Goal: Task Accomplishment & Management: Use online tool/utility

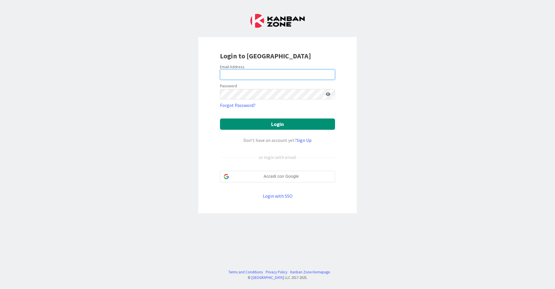
click at [331, 73] on input "email" at bounding box center [277, 74] width 115 height 10
type input "[EMAIL_ADDRESS][DOMAIN_NAME]"
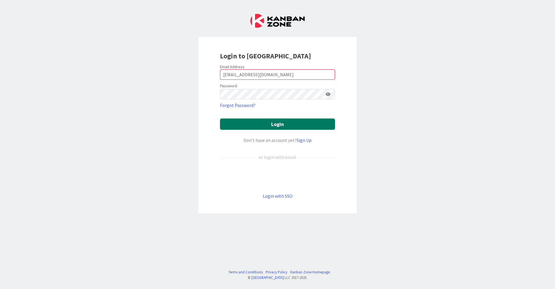
click at [263, 127] on button "Login" at bounding box center [277, 123] width 115 height 11
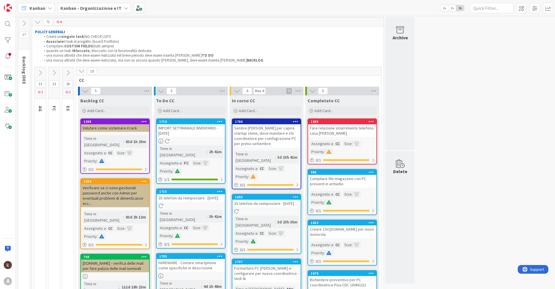
click at [81, 72] on icon at bounding box center [81, 71] width 6 height 6
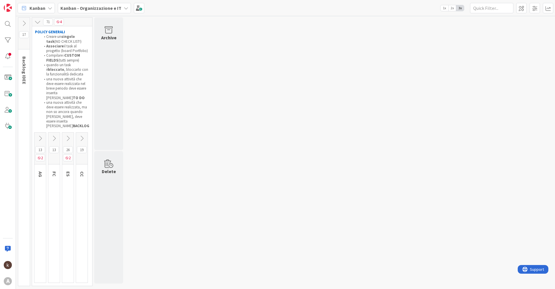
click at [40, 140] on icon at bounding box center [40, 138] width 6 height 6
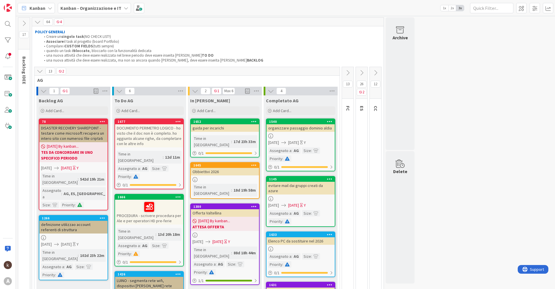
click at [217, 131] on div "guida per incarichi" at bounding box center [225, 128] width 68 height 8
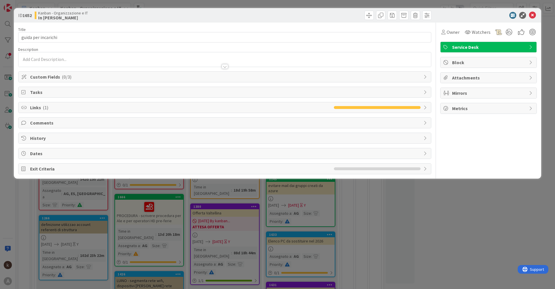
click at [227, 65] on div at bounding box center [225, 66] width 6 height 5
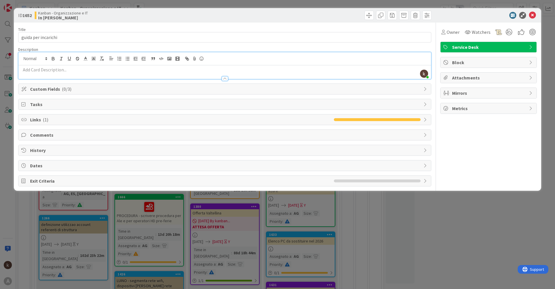
click at [111, 91] on span "Custom Fields ( 0/3 )" at bounding box center [225, 89] width 390 height 7
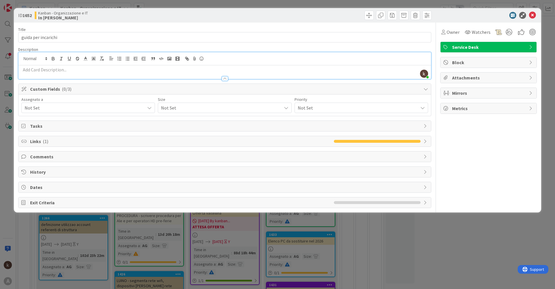
click at [167, 145] on div "Links ( 1 )" at bounding box center [224, 141] width 412 height 10
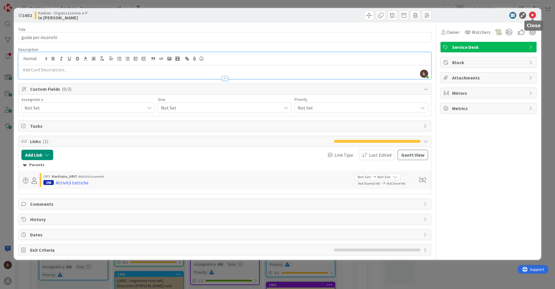
click at [530, 14] on icon at bounding box center [532, 15] width 7 height 7
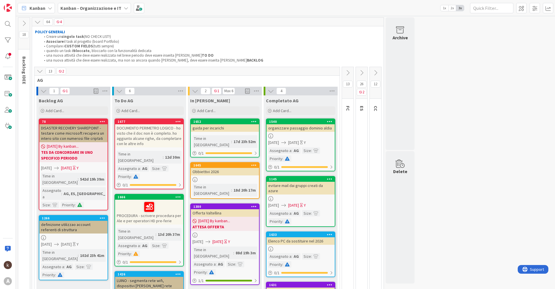
scroll to position [29, 0]
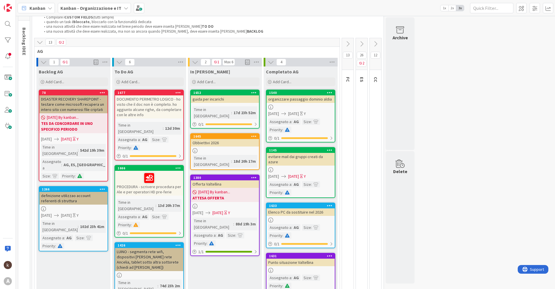
click at [196, 148] on icon at bounding box center [194, 150] width 5 height 5
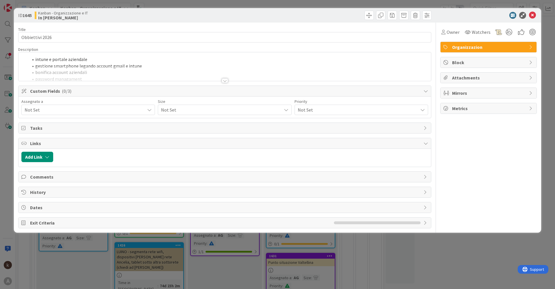
click at [223, 81] on div at bounding box center [225, 80] width 6 height 5
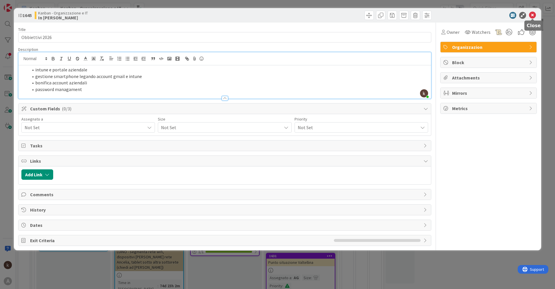
click at [534, 15] on icon at bounding box center [532, 15] width 7 height 7
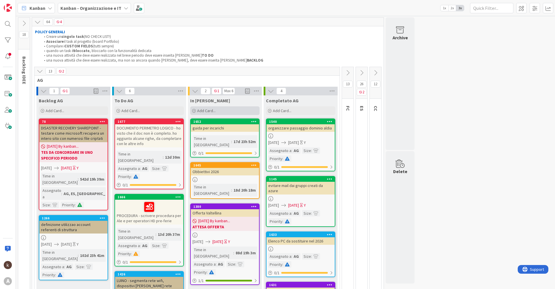
click at [221, 111] on div "Add Card..." at bounding box center [224, 110] width 69 height 9
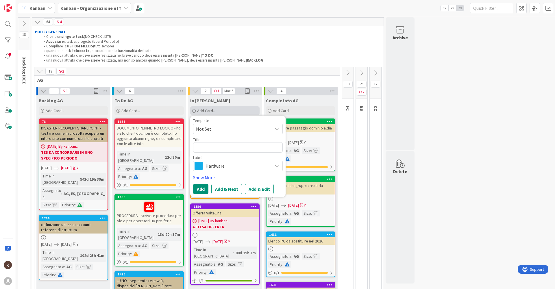
type textarea "x"
type textarea "G"
type textarea "x"
type textarea "A"
type textarea "x"
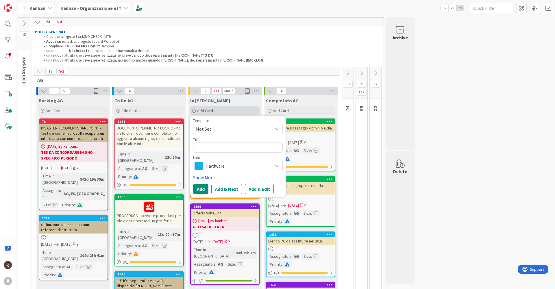
type textarea "a"
type textarea "x"
type textarea "ag"
type textarea "x"
type textarea "agg"
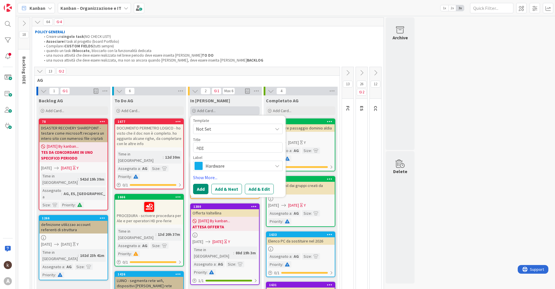
type textarea "x"
type textarea "aggi"
type textarea "x"
type textarea "aggiu"
type textarea "x"
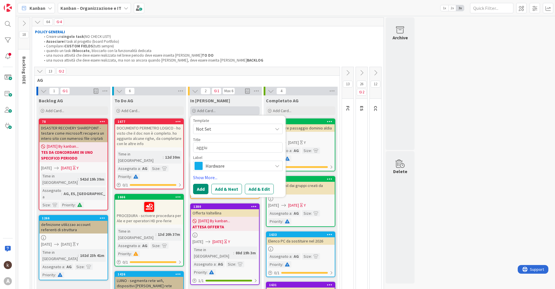
type textarea "aggiun"
type textarea "x"
type textarea "aggiung"
type textarea "x"
type textarea "aggiunge"
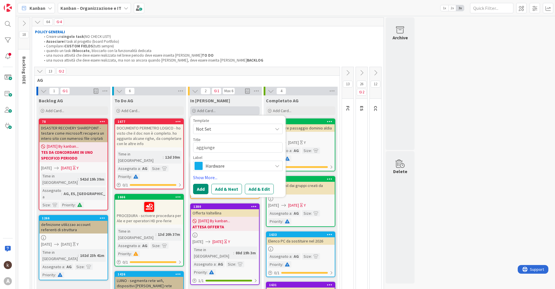
type textarea "x"
type textarea "aggiunger"
type textarea "x"
type textarea "aggiungere"
type textarea "x"
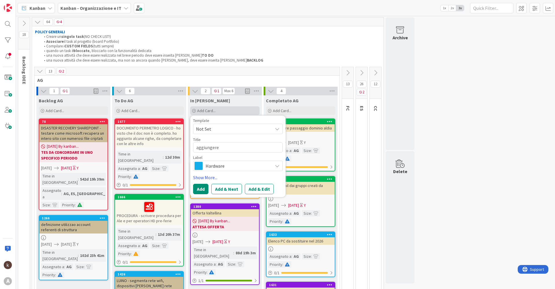
type textarea "aggiungere"
type textarea "x"
type textarea "aggiungere -"
type textarea "x"
type textarea "aggiungere -"
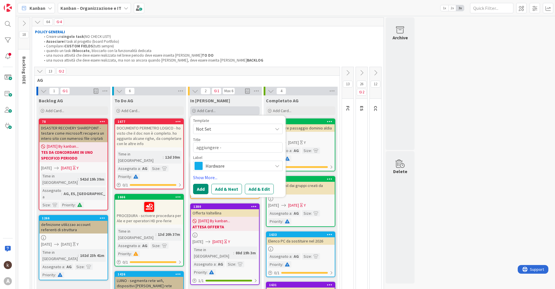
type textarea "x"
type textarea "aggiungere - g"
type textarea "x"
type textarea "aggiungere - gu"
type textarea "x"
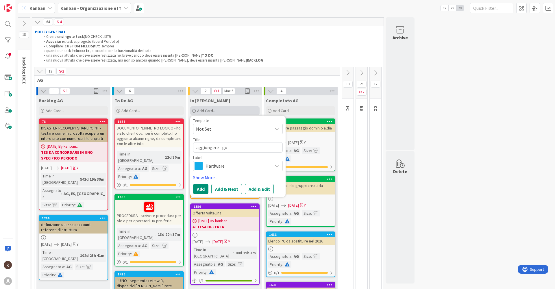
type textarea "aggiungere - gua"
type textarea "x"
type textarea "aggiungere - guas"
type textarea "x"
type textarea "aggiungere - guast"
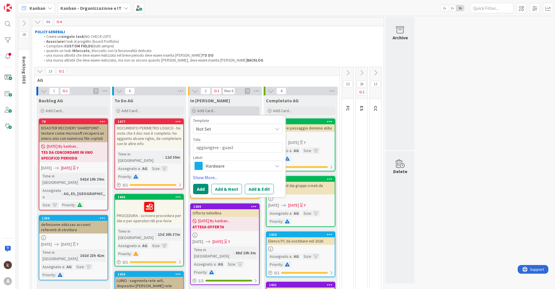
type textarea "x"
type textarea "aggiungere - guasto"
type textarea "x"
type textarea "aggiungere - guasto"
type textarea "x"
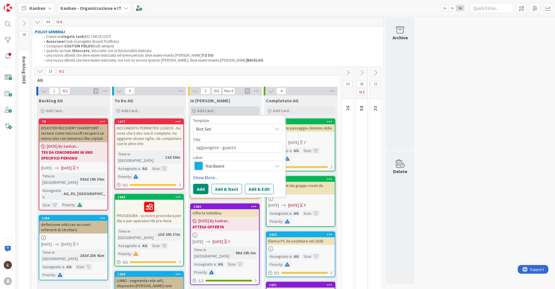
type textarea "aggiungere - guasto s"
type textarea "x"
type textarea "aggiungere - [PERSON_NAME]"
type textarea "x"
type textarea "aggiungere - guasto sma"
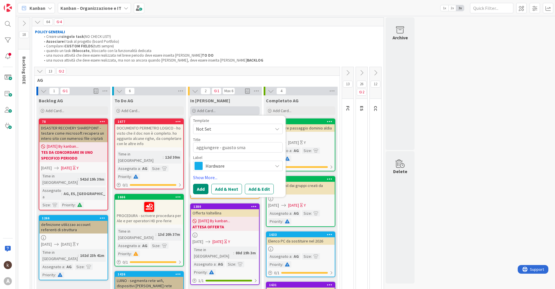
type textarea "x"
type textarea "aggiungere - guasto smar"
type textarea "x"
type textarea "aggiungere - [PERSON_NAME]"
type textarea "x"
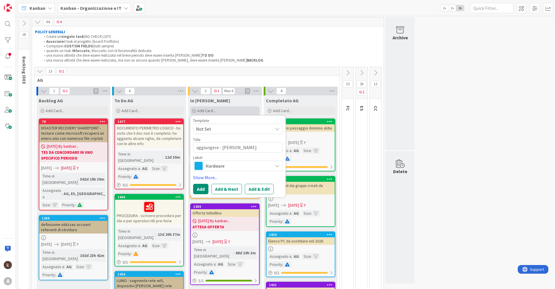
type textarea "aggiungere - guasto smartp"
type textarea "x"
type textarea "aggiungere - guasto smartph"
type textarea "x"
type textarea "aggiungere - guasto smartpho"
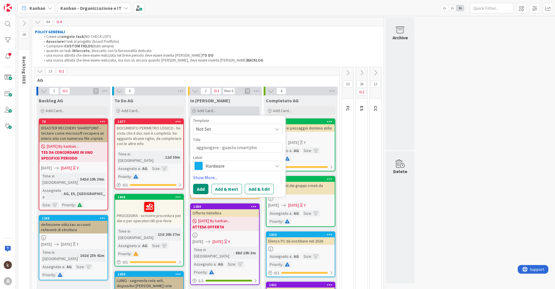
type textarea "x"
type textarea "aggiungere - guasto smartphon"
type textarea "x"
type textarea "aggiungere - guasto smartphone"
click at [230, 165] on span "Hardware" at bounding box center [237, 166] width 64 height 8
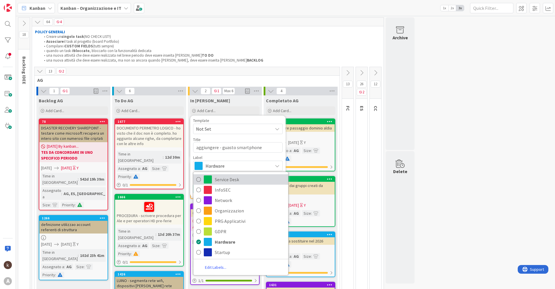
click at [234, 178] on span "Service Desk" at bounding box center [250, 179] width 70 height 9
type textarea "x"
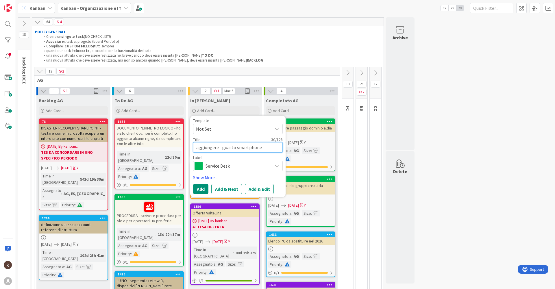
click at [271, 146] on textarea "aggiungere - guasto smartphone" at bounding box center [238, 147] width 90 height 10
click at [253, 189] on button "Add & Edit" at bounding box center [259, 189] width 29 height 10
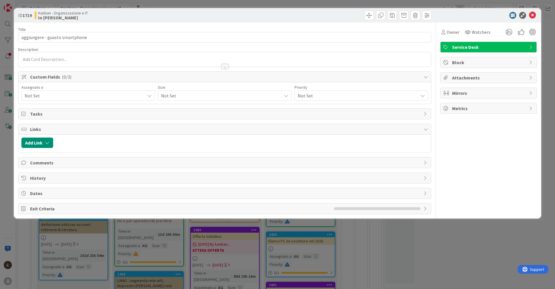
click at [57, 95] on span "Not Set" at bounding box center [85, 95] width 120 height 7
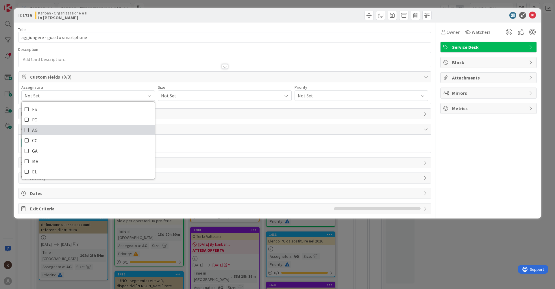
click at [29, 132] on link "AG" at bounding box center [88, 130] width 133 height 10
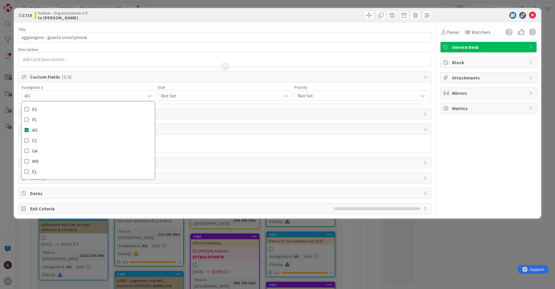
click at [179, 93] on span "Not Set" at bounding box center [219, 96] width 117 height 8
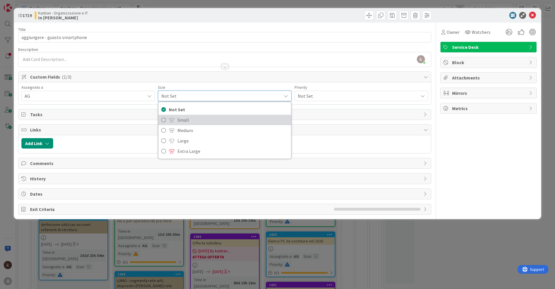
drag, startPoint x: 169, startPoint y: 118, endPoint x: 241, endPoint y: 105, distance: 72.9
click at [169, 119] on span at bounding box center [172, 120] width 6 height 5
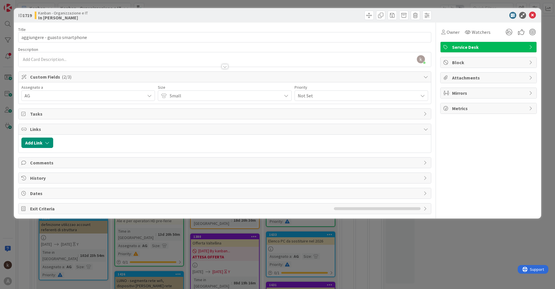
click at [298, 97] on span "Not Set" at bounding box center [356, 96] width 117 height 8
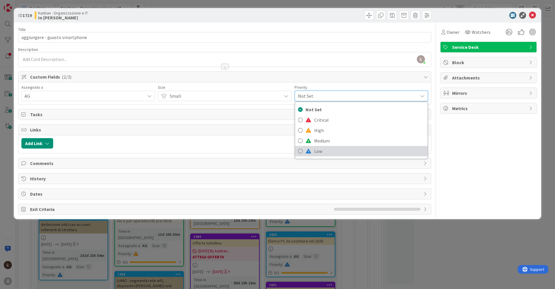
click at [313, 152] on link "Low" at bounding box center [361, 151] width 132 height 10
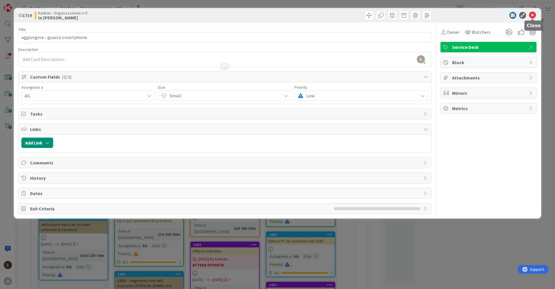
click at [531, 15] on icon at bounding box center [532, 15] width 7 height 7
